Goal: Task Accomplishment & Management: Use online tool/utility

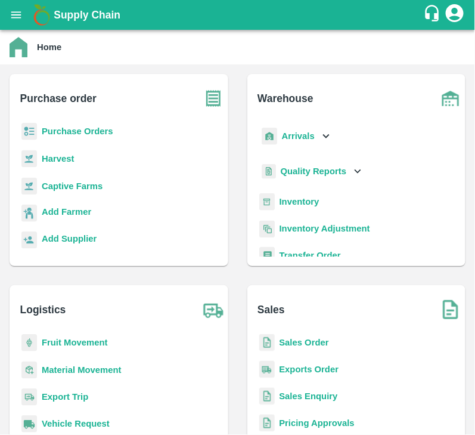
click at [72, 126] on b "Purchase Orders" at bounding box center [78, 131] width 72 height 10
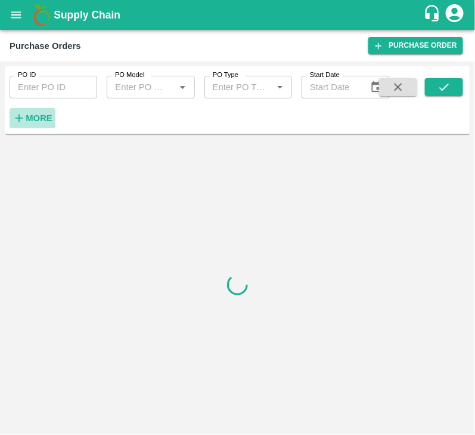
click at [38, 117] on strong "More" at bounding box center [39, 118] width 27 height 10
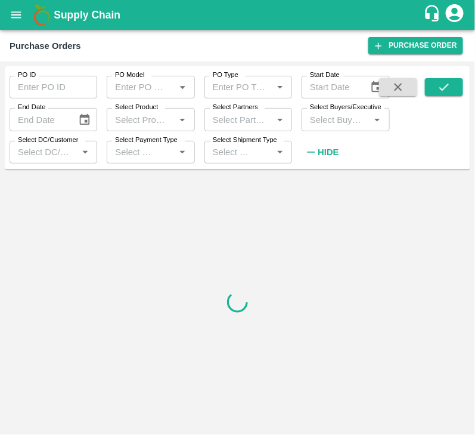
click at [338, 123] on input "Select Buyers/Executive" at bounding box center [335, 120] width 61 height 16
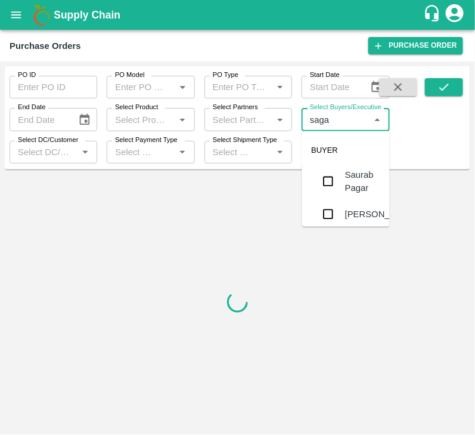
type input "sagar"
click at [326, 182] on input "checkbox" at bounding box center [329, 180] width 24 height 24
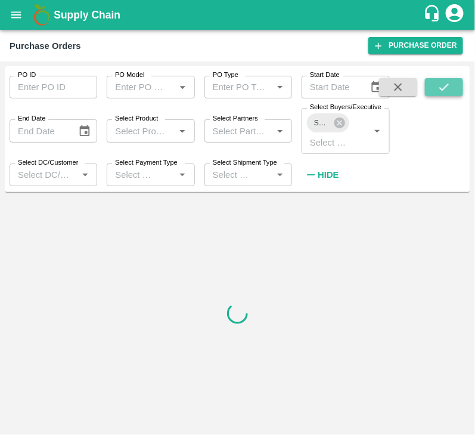
click at [438, 88] on icon "submit" at bounding box center [444, 87] width 13 height 13
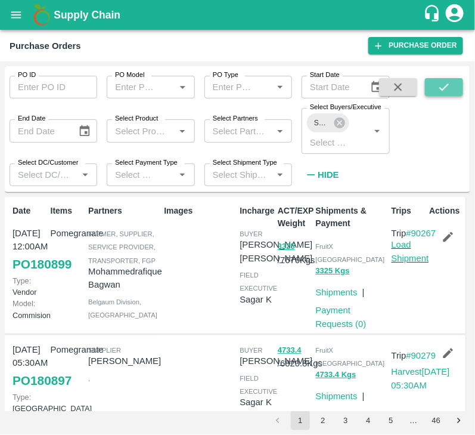
click at [443, 83] on icon "submit" at bounding box center [444, 87] width 13 height 13
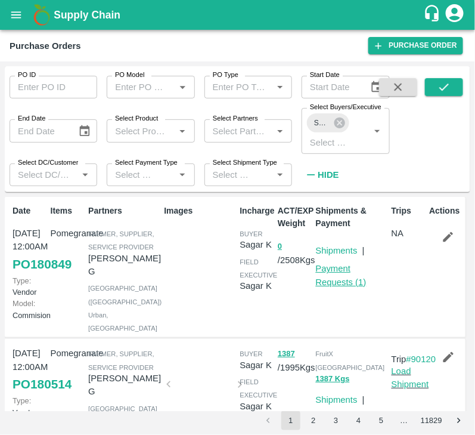
click at [337, 283] on link "Payment Requests ( 1 )" at bounding box center [341, 275] width 51 height 23
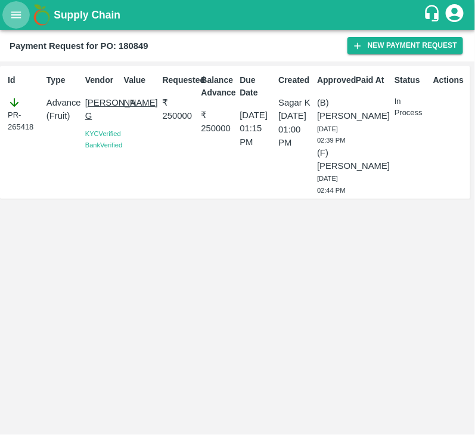
click at [6, 12] on button "open drawer" at bounding box center [15, 14] width 27 height 27
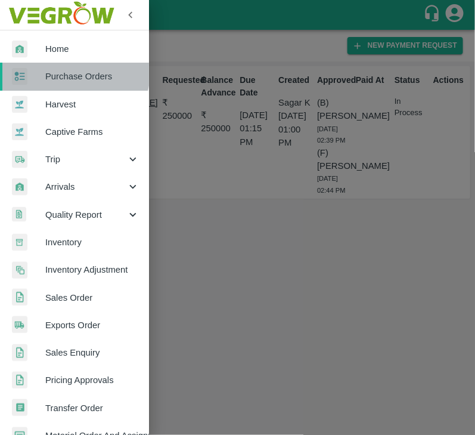
click at [65, 69] on link "Purchase Orders" at bounding box center [74, 76] width 149 height 27
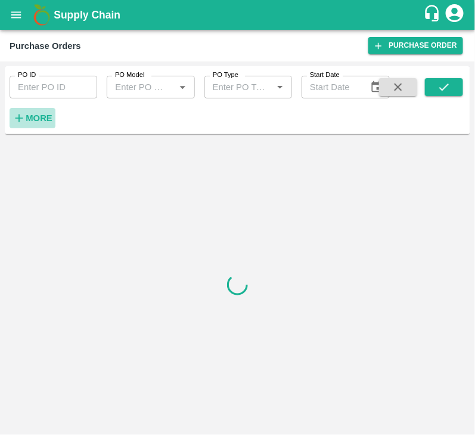
click at [33, 116] on strong "More" at bounding box center [39, 118] width 27 height 10
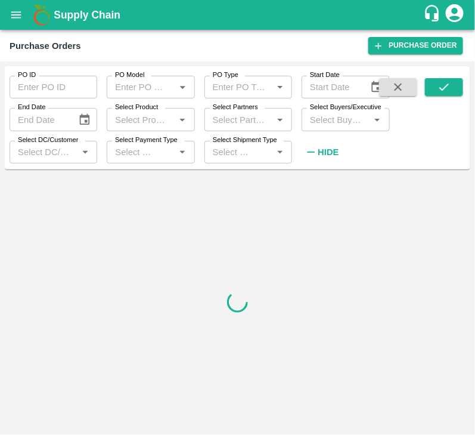
click at [325, 126] on input "Select Buyers/Executive" at bounding box center [335, 120] width 61 height 16
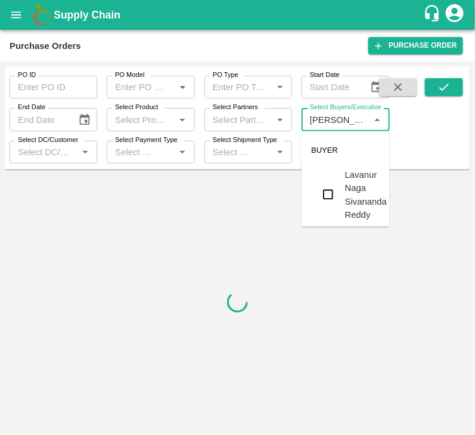
type input "Lavanu"
click at [333, 187] on input "checkbox" at bounding box center [329, 195] width 24 height 24
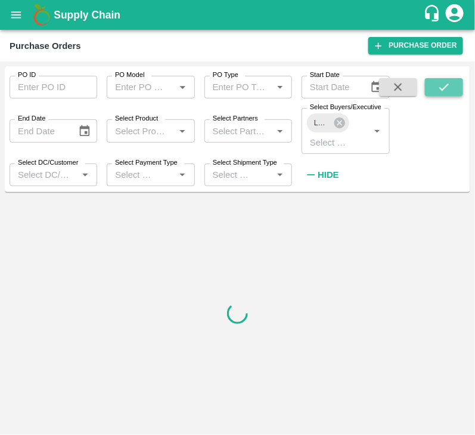
click at [453, 87] on button "submit" at bounding box center [444, 87] width 38 height 18
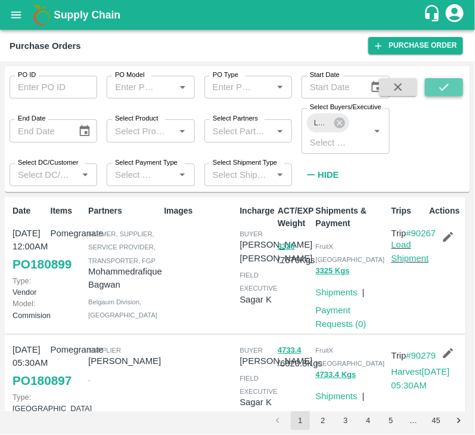
click at [447, 81] on icon "submit" at bounding box center [444, 87] width 13 height 13
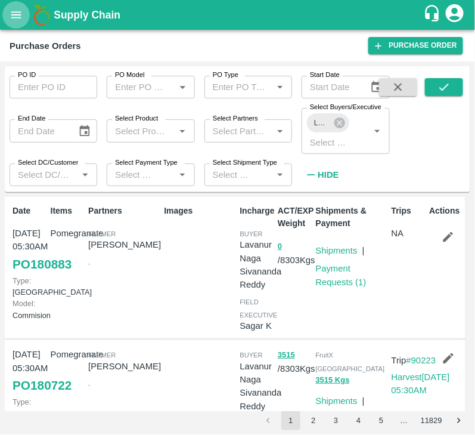
click at [17, 26] on button "open drawer" at bounding box center [15, 14] width 27 height 27
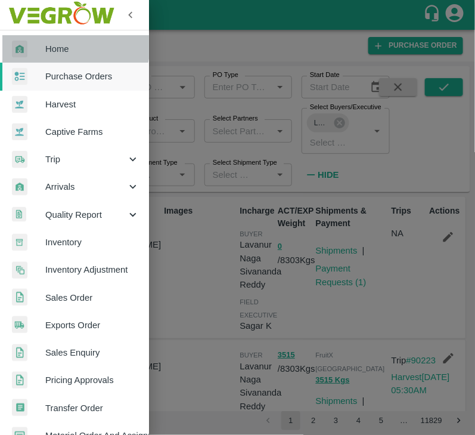
click at [72, 45] on span "Home" at bounding box center [92, 48] width 94 height 13
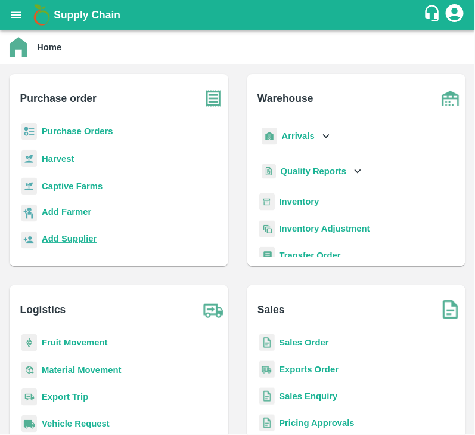
click at [76, 234] on b "Add Supplier" at bounding box center [69, 239] width 55 height 10
